Goal: Information Seeking & Learning: Find specific page/section

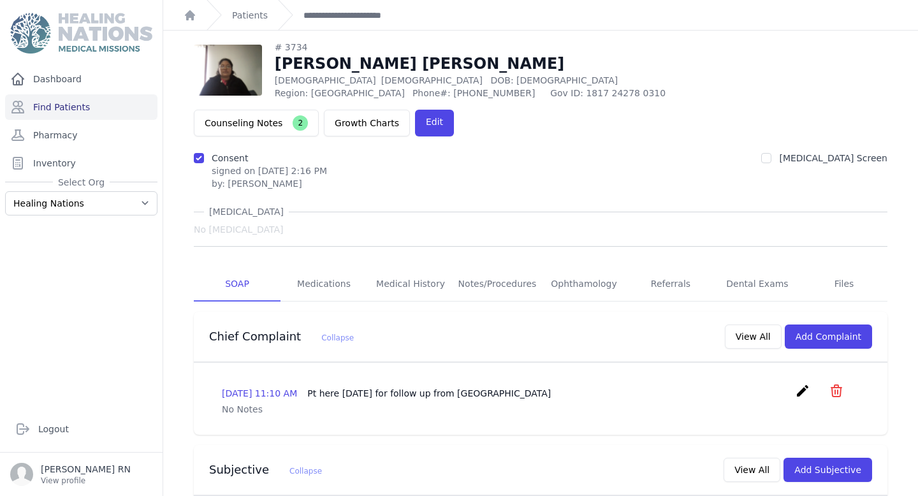
scroll to position [981, 0]
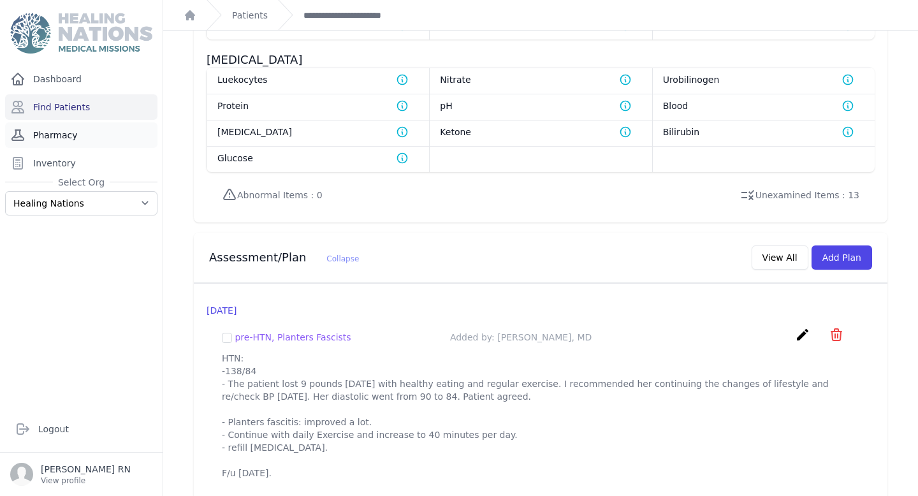
click at [123, 136] on link "Pharmacy" at bounding box center [81, 135] width 152 height 26
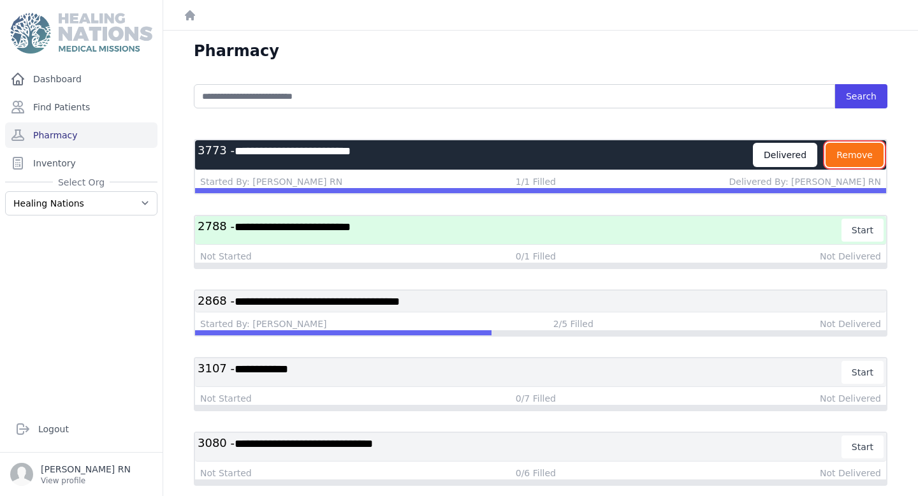
click at [835, 157] on button "Remove" at bounding box center [855, 155] width 58 height 24
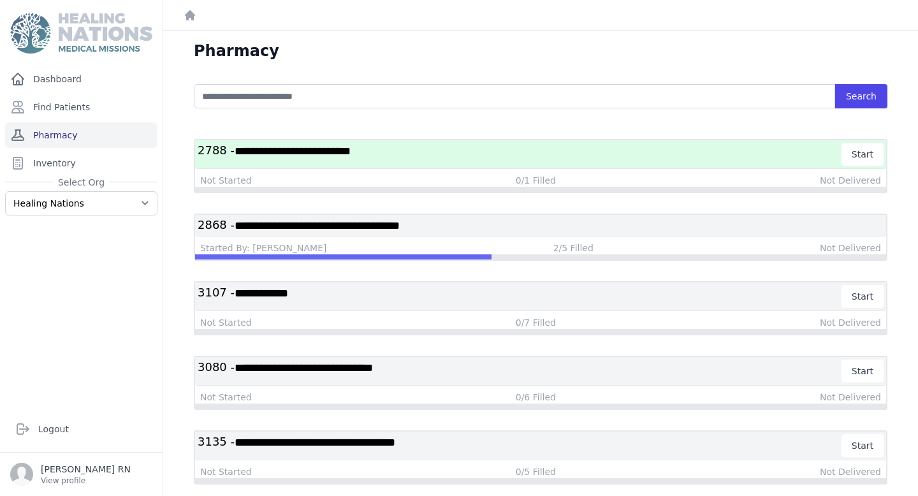
click at [80, 135] on link "Pharmacy" at bounding box center [81, 135] width 152 height 26
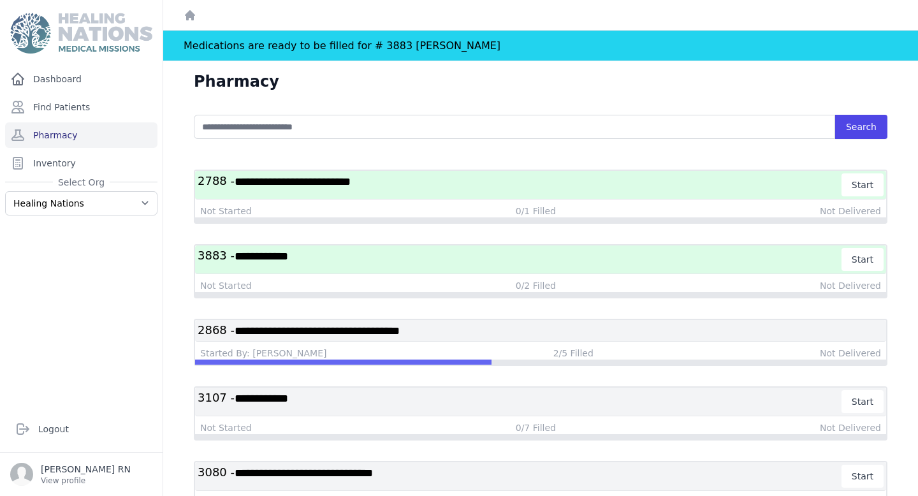
scroll to position [3, 0]
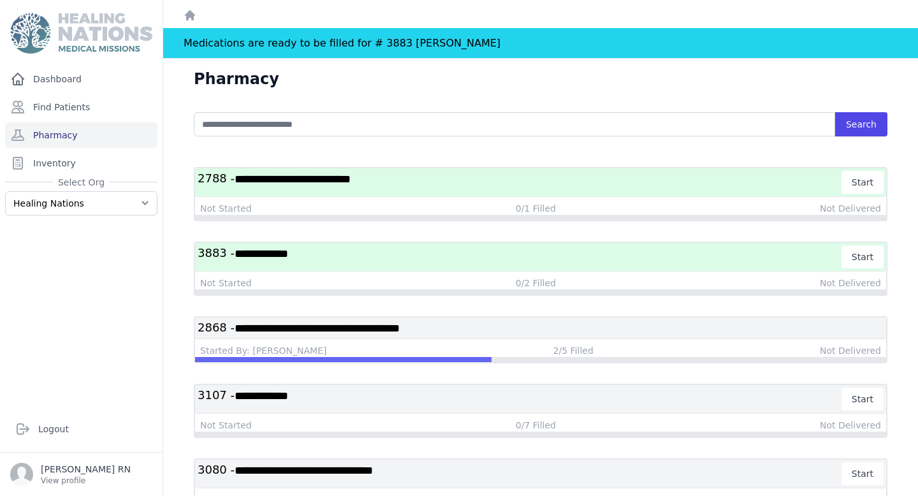
click at [428, 256] on h3 "**********" at bounding box center [520, 256] width 645 height 23
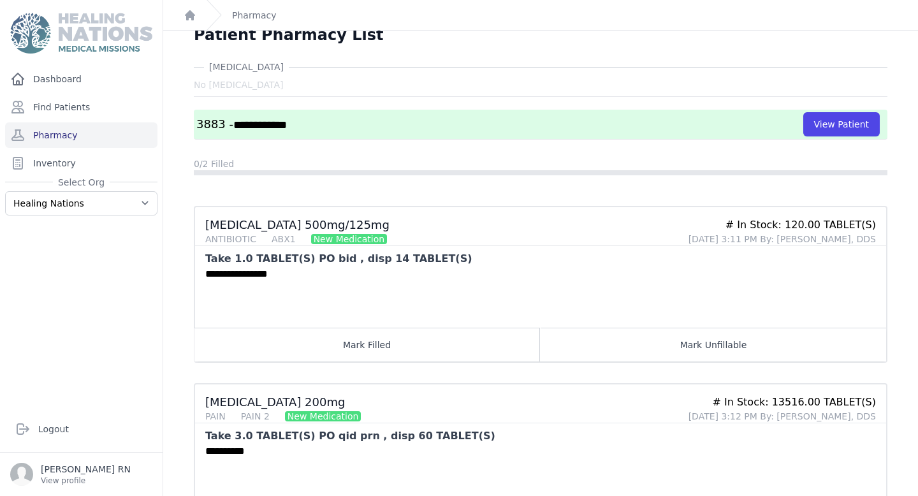
scroll to position [18, 0]
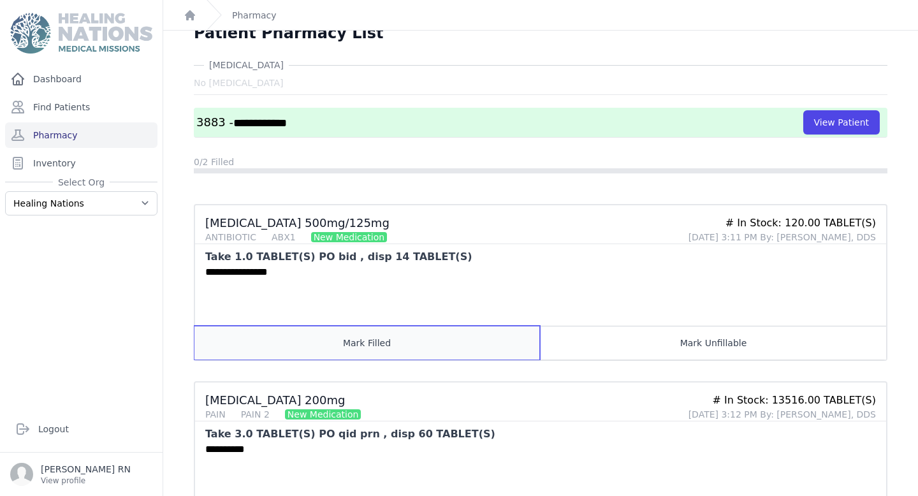
click at [370, 342] on button "Mark Filled" at bounding box center [367, 343] width 346 height 34
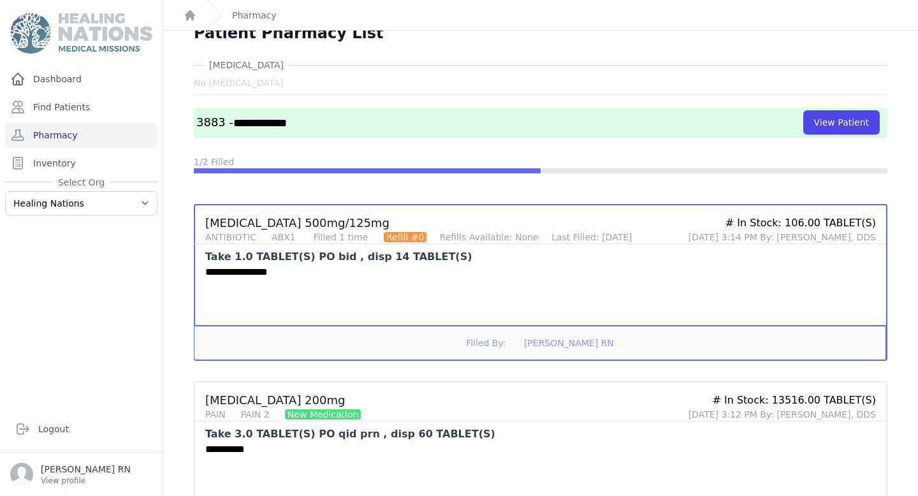
scroll to position [91, 0]
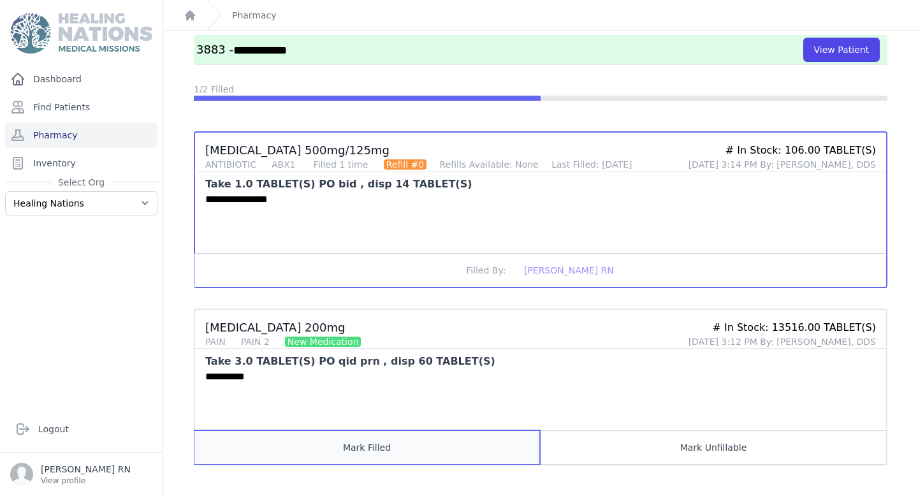
click at [391, 450] on button "Mark Filled" at bounding box center [367, 447] width 346 height 34
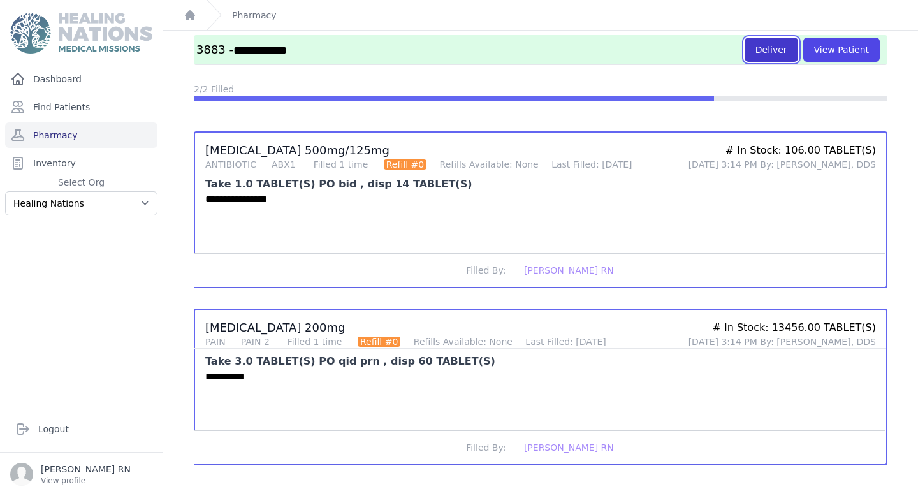
click at [759, 59] on button "Deliver" at bounding box center [772, 50] width 54 height 24
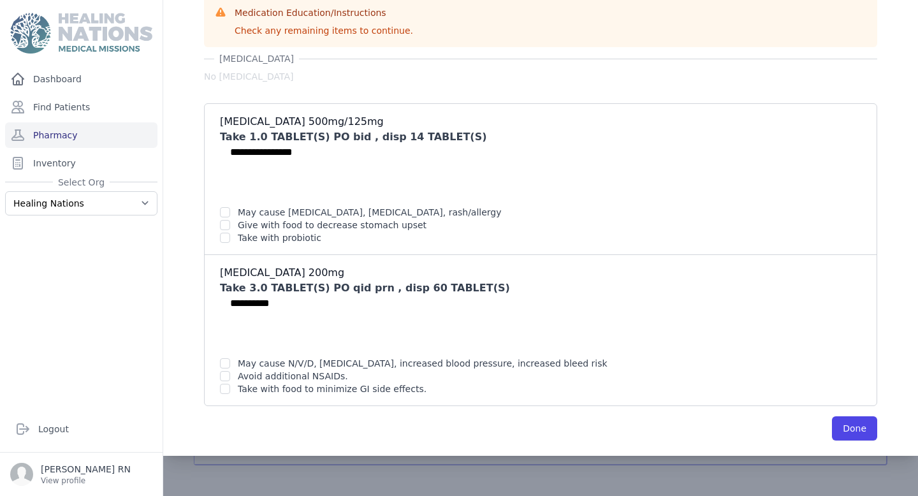
scroll to position [0, 0]
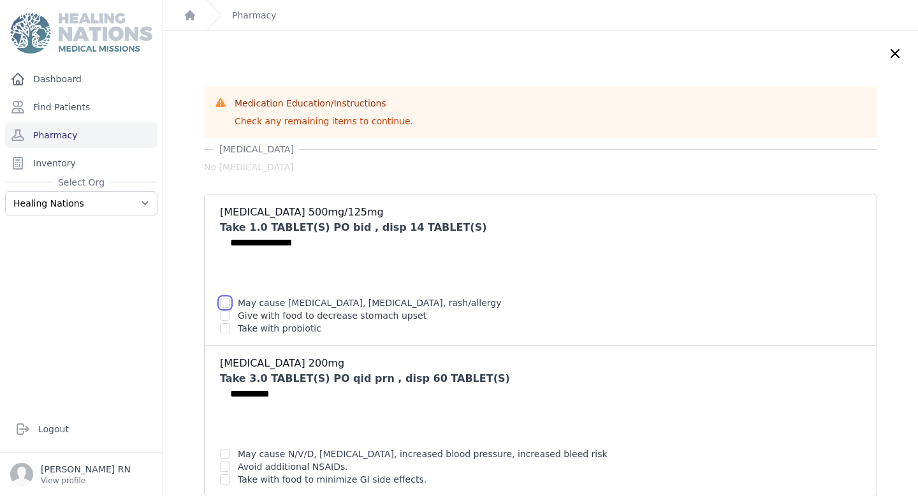
click at [228, 303] on input "checkbox" at bounding box center [225, 303] width 10 height 10
checkbox input "true"
click at [226, 312] on input "checkbox" at bounding box center [225, 316] width 10 height 10
checkbox input "true"
click at [222, 328] on input "checkbox" at bounding box center [225, 328] width 10 height 10
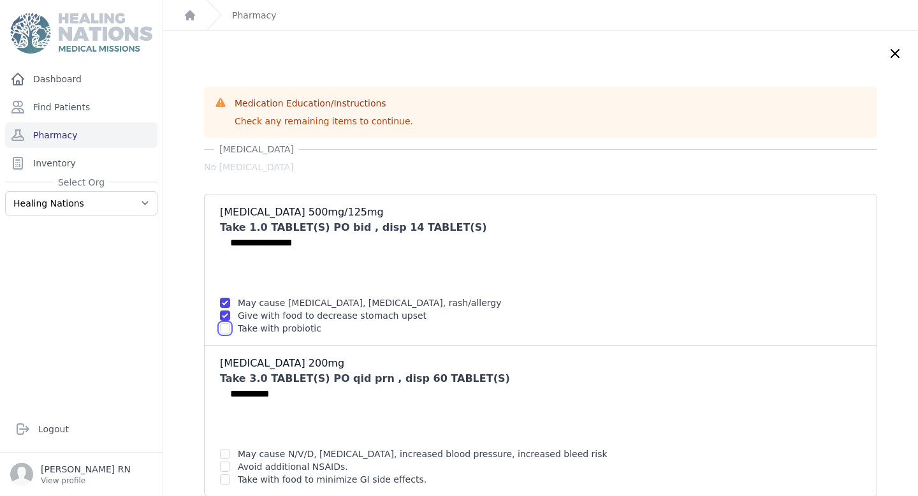
checkbox input "true"
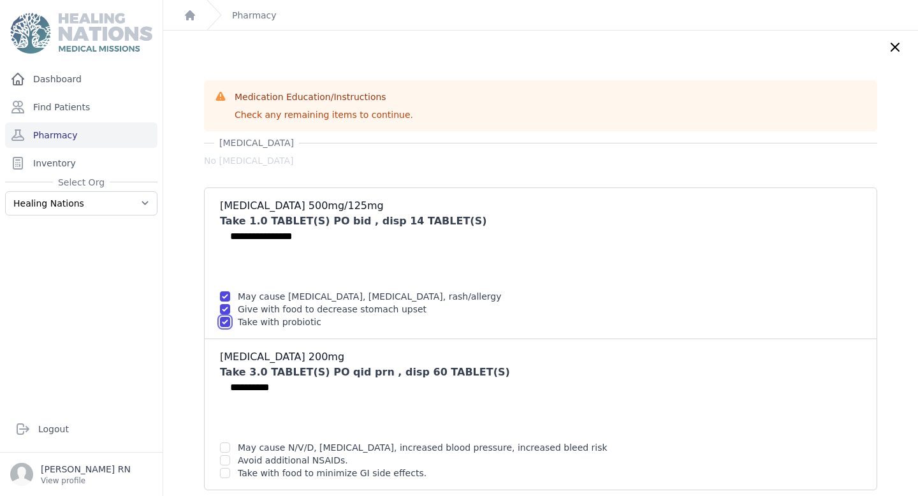
scroll to position [11, 0]
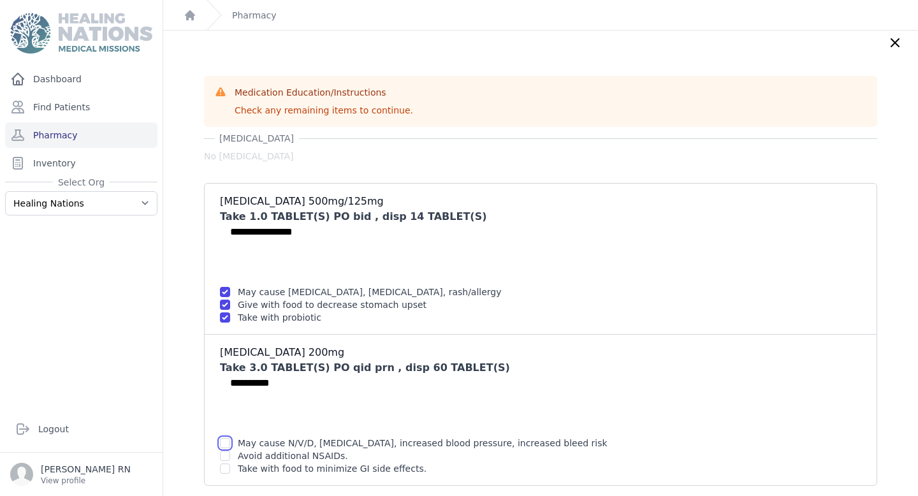
click at [223, 439] on input "checkbox" at bounding box center [225, 443] width 10 height 10
checkbox input "true"
click at [226, 451] on input "checkbox" at bounding box center [225, 456] width 10 height 10
checkbox input "true"
click at [225, 469] on input "checkbox" at bounding box center [225, 469] width 10 height 10
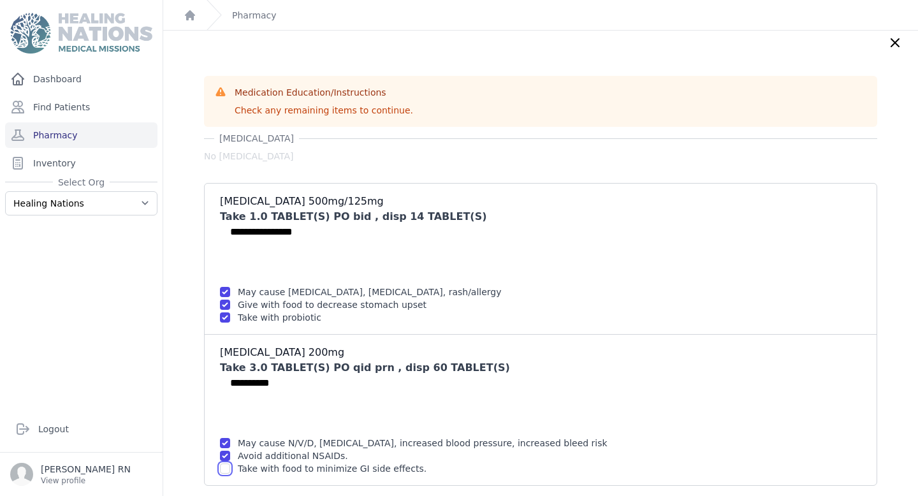
checkbox input "true"
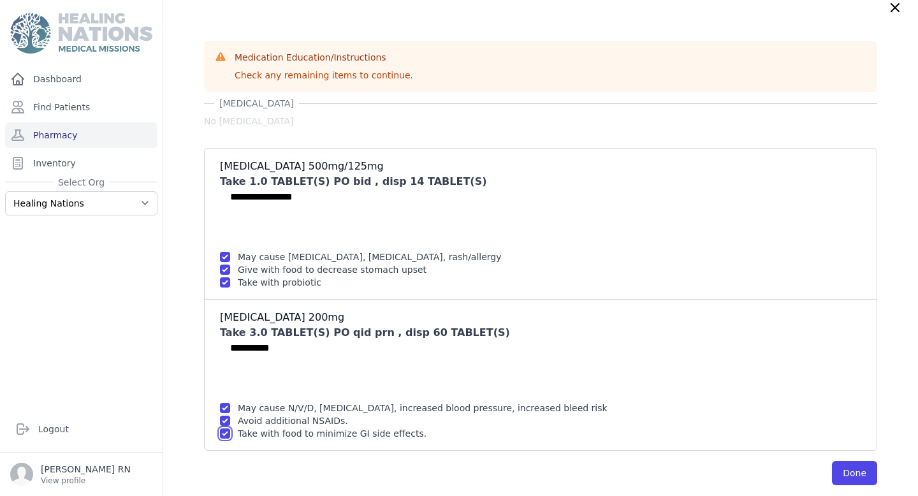
scroll to position [91, 0]
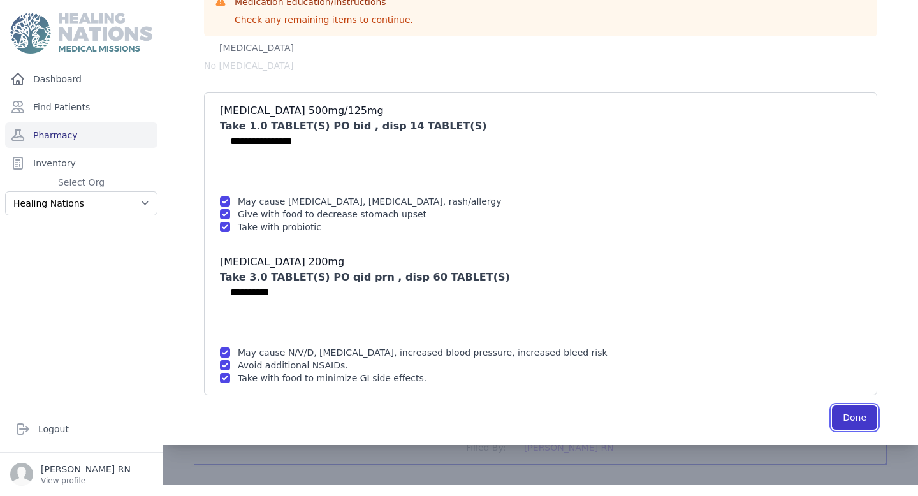
click at [835, 423] on button "Done" at bounding box center [854, 418] width 45 height 24
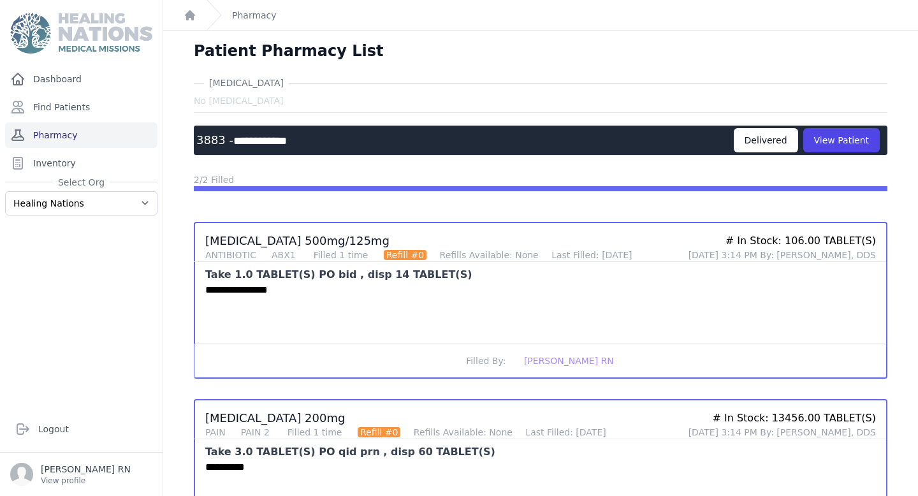
click at [121, 138] on link "Pharmacy" at bounding box center [81, 135] width 152 height 26
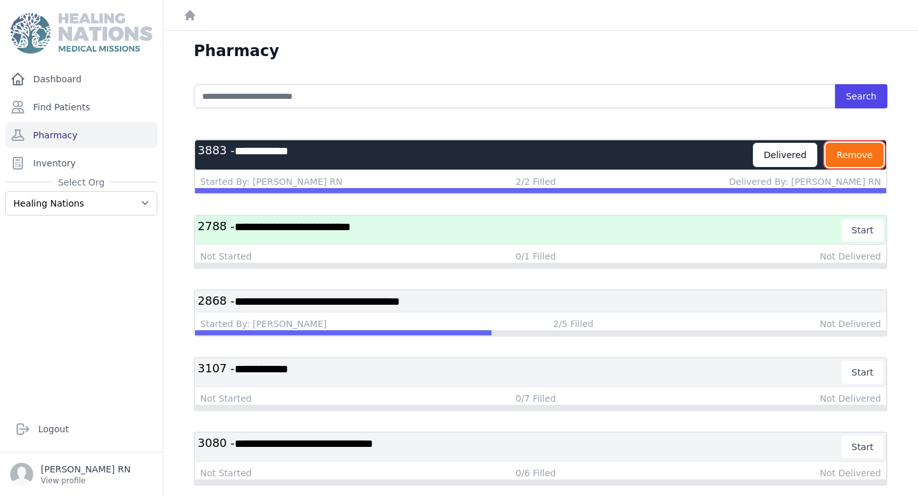
click at [840, 163] on button "Remove" at bounding box center [855, 155] width 58 height 24
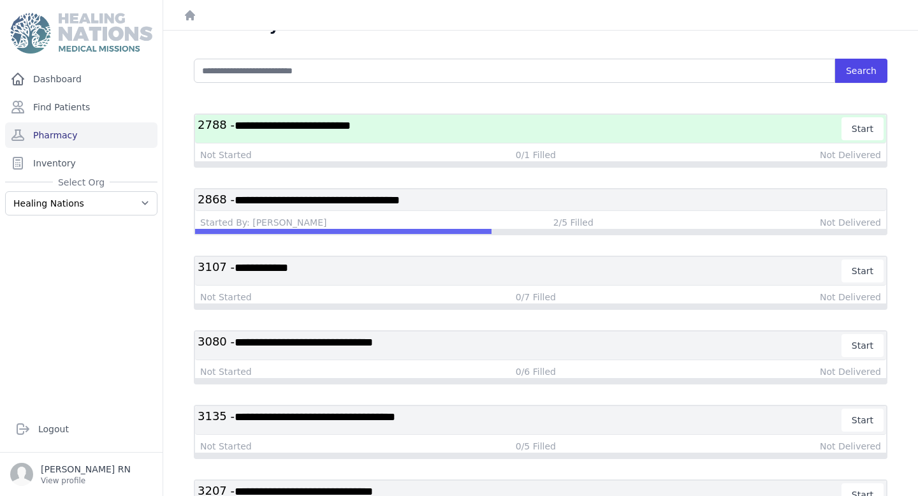
scroll to position [11, 0]
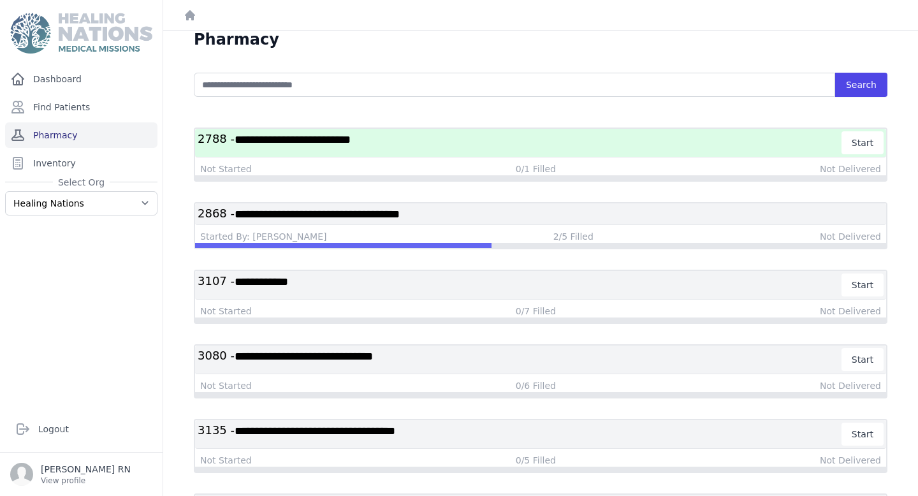
click at [45, 131] on link "Pharmacy" at bounding box center [81, 135] width 152 height 26
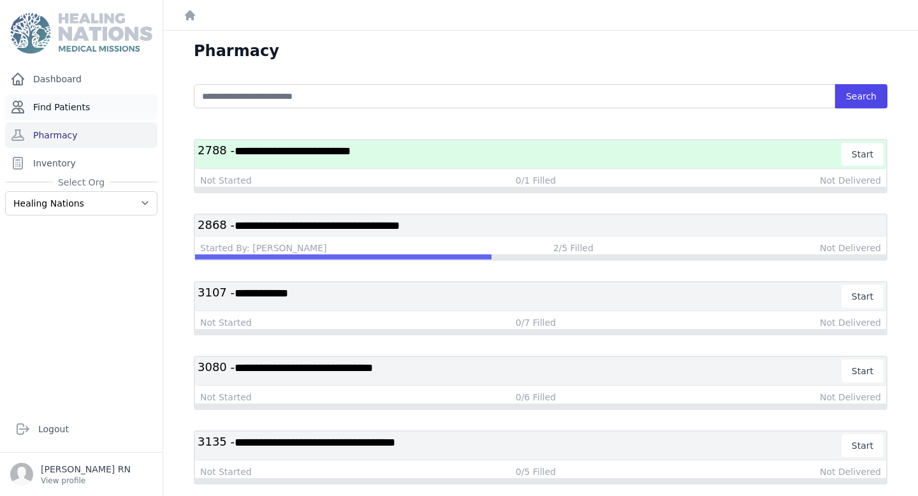
click at [132, 109] on link "Find Patients" at bounding box center [81, 107] width 152 height 26
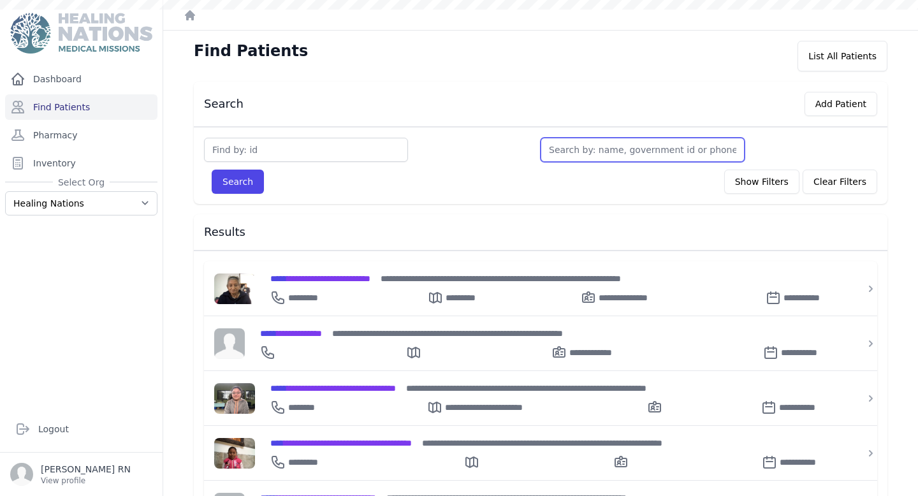
click at [575, 153] on input "text" at bounding box center [643, 150] width 204 height 24
type input "a"
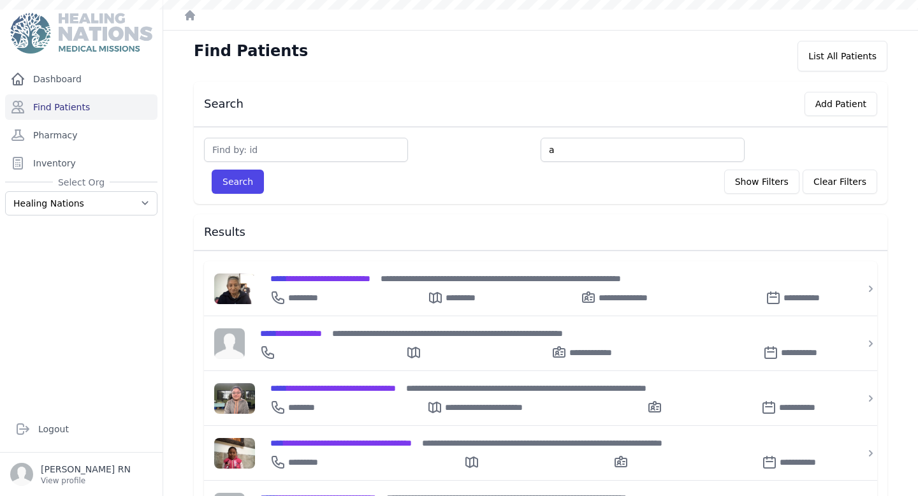
type input "a"
type input "ale"
type input "alex"
type input "alexa"
type input "alexan"
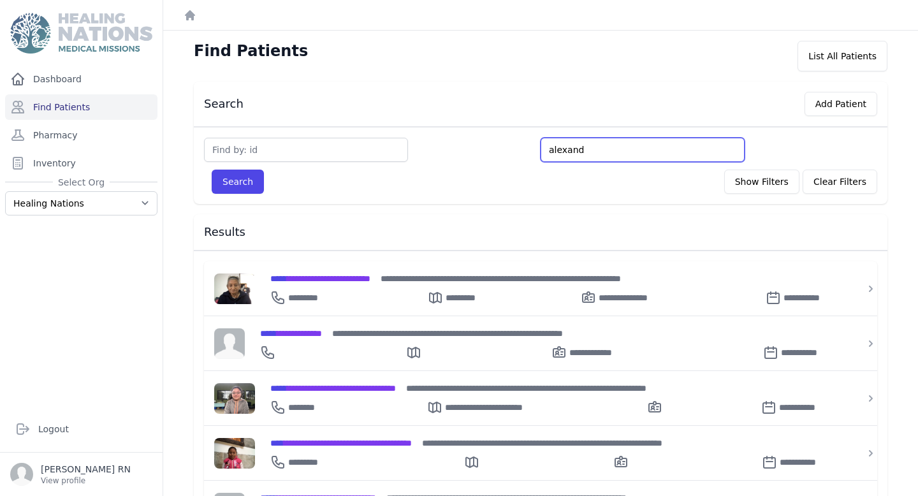
type input "alexande"
type input "alexander"
type input "alexander l"
type input "alexander lo"
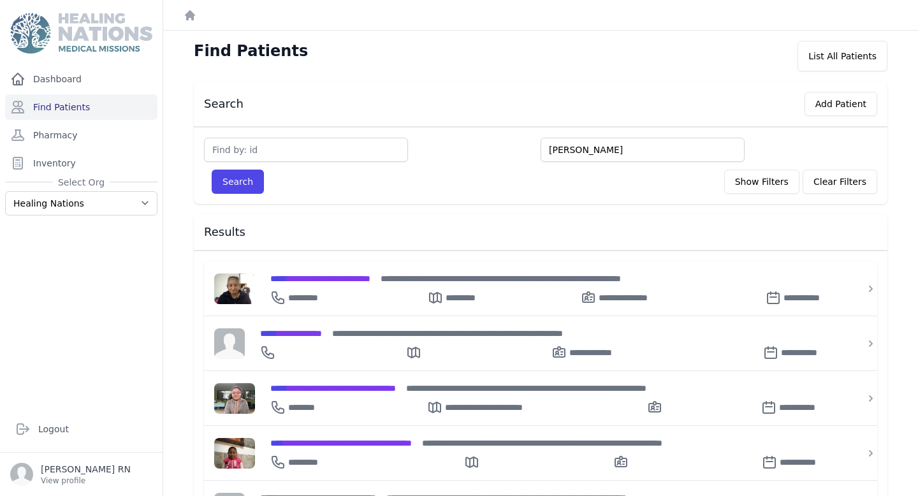
type input "alexander lop"
type input "alexander lopez"
click at [212, 170] on button "Search" at bounding box center [238, 182] width 52 height 24
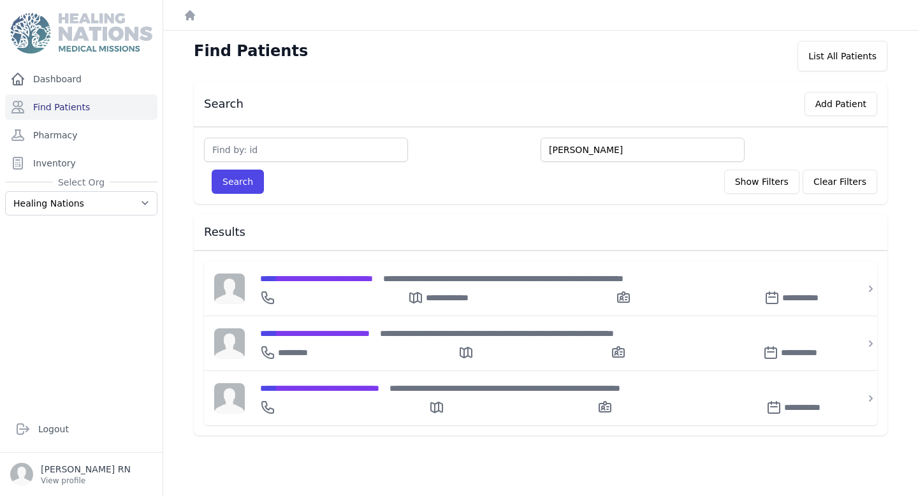
click at [567, 152] on input "alexander lopez" at bounding box center [643, 150] width 204 height 24
type input "aleander lopez"
type input "alesander lopez"
click at [212, 170] on button "Search" at bounding box center [238, 182] width 52 height 24
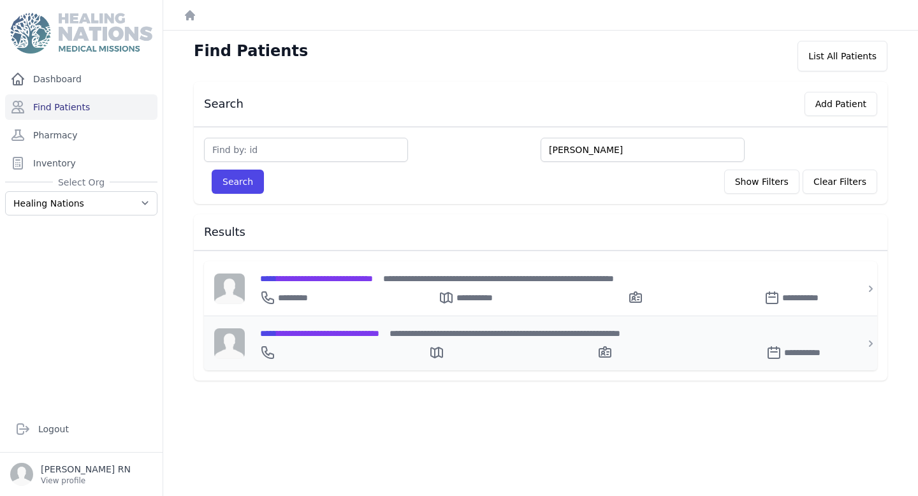
click at [379, 333] on span "**********" at bounding box center [319, 333] width 119 height 9
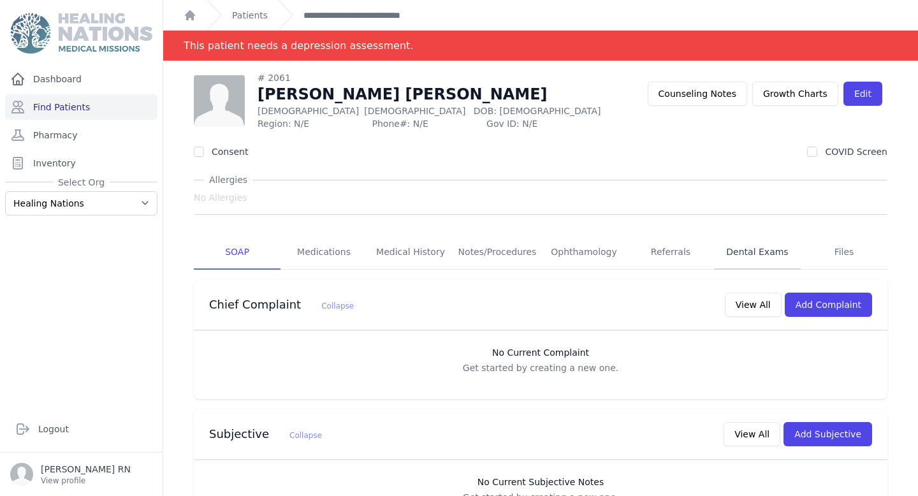
click at [756, 255] on link "Dental Exams" at bounding box center [757, 252] width 87 height 34
